Goal: Information Seeking & Learning: Learn about a topic

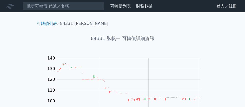
click at [232, 9] on link "登入／註冊" at bounding box center [227, 6] width 29 height 8
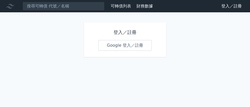
click at [126, 46] on link "Google 登入／註冊" at bounding box center [124, 45] width 53 height 11
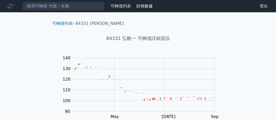
click at [208, 29] on div "84331 弘帆一 可轉債詳細資訊" at bounding box center [138, 39] width 180 height 24
click at [124, 6] on link "可轉債列表" at bounding box center [120, 6] width 20 height 5
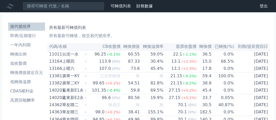
click at [18, 73] on li "轉換價值接近百元" at bounding box center [26, 73] width 37 height 6
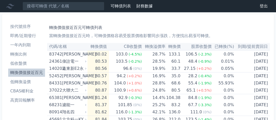
click at [158, 47] on th "轉換溢價率" at bounding box center [154, 46] width 24 height 7
click at [18, 80] on li "低轉換溢價" at bounding box center [26, 82] width 37 height 6
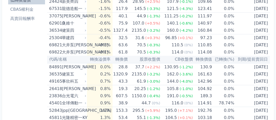
scroll to position [96, 0]
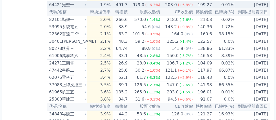
scroll to position [224, 0]
